Goal: Task Accomplishment & Management: Manage account settings

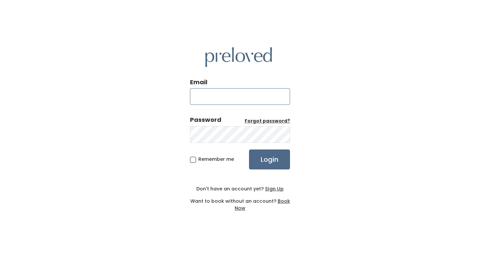
type input "[EMAIL_ADDRESS][PERSON_NAME][DOMAIN_NAME]"
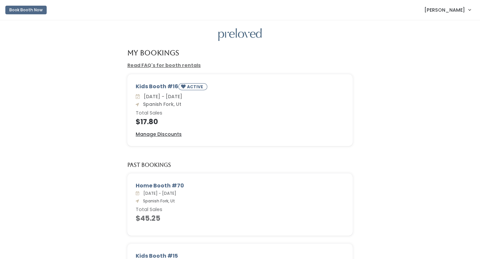
click at [462, 14] on link "Aubriana Larsen" at bounding box center [447, 10] width 60 height 14
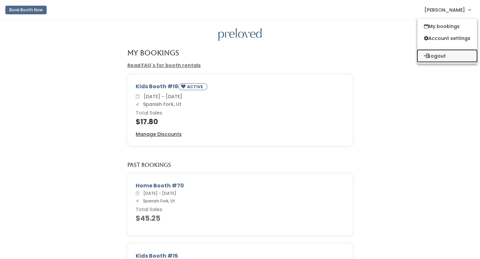
click at [431, 59] on button "Logout" at bounding box center [447, 56] width 60 height 12
